Goal: Task Accomplishment & Management: Manage account settings

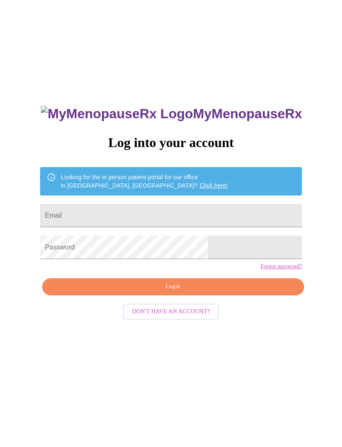
scroll to position [36, 0]
